Goal: Communication & Community: Answer question/provide support

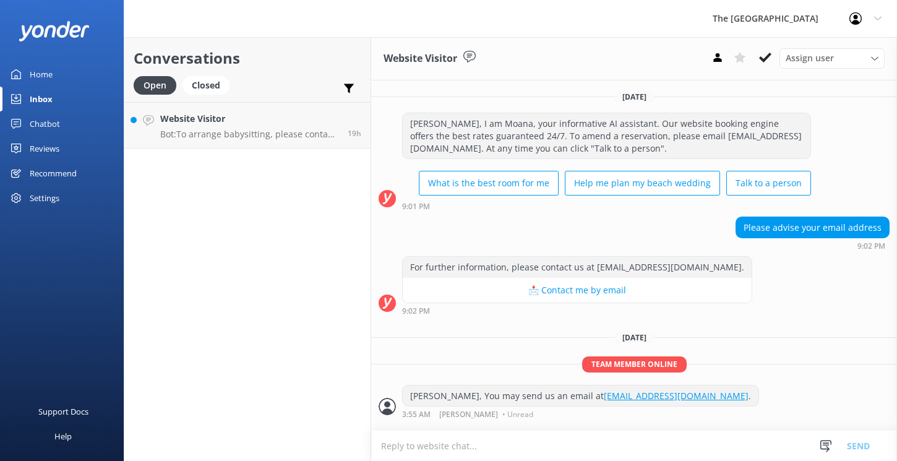
scroll to position [20, 0]
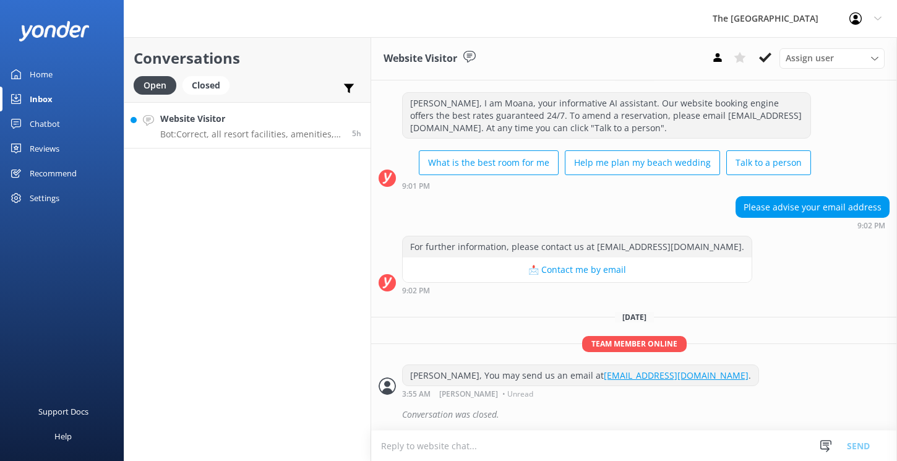
click at [241, 132] on p "Bot: Correct, all resort facilities, amenities, and services are reserved exclu…" at bounding box center [251, 134] width 182 height 11
